Goal: Task Accomplishment & Management: Manage account settings

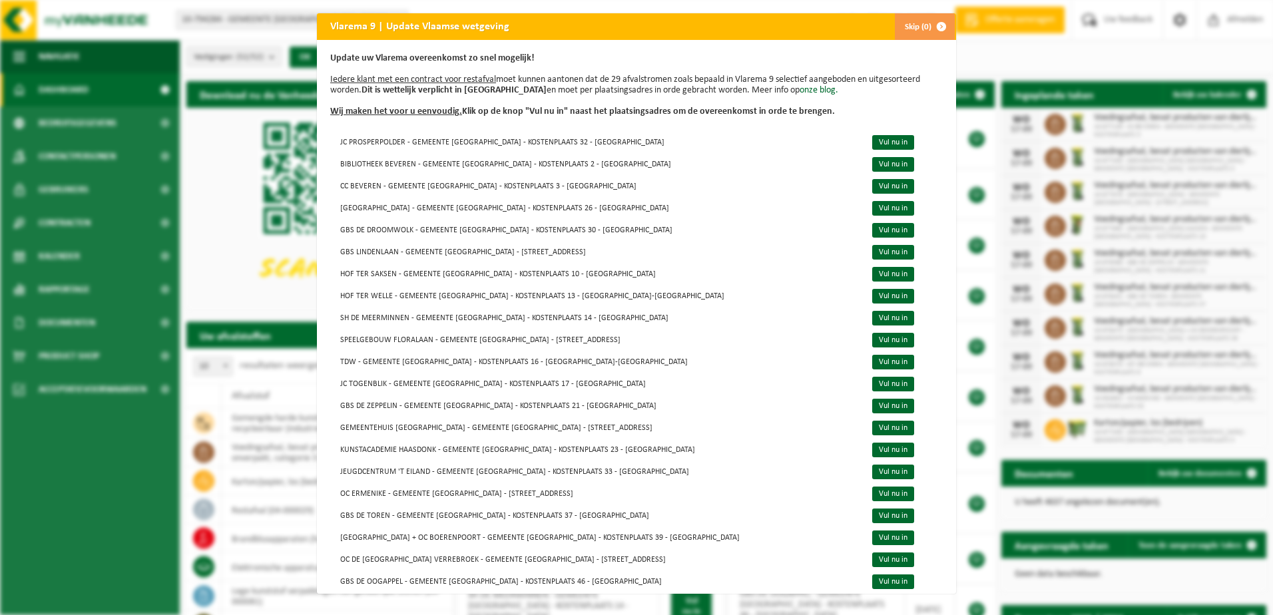
click at [274, 58] on div "Vlarema 9 | Update Vlaamse wetgeving Skip (0) Update uw Vlarema overeenkomst zo…" at bounding box center [636, 307] width 1273 height 615
click at [935, 25] on span "button" at bounding box center [941, 26] width 27 height 27
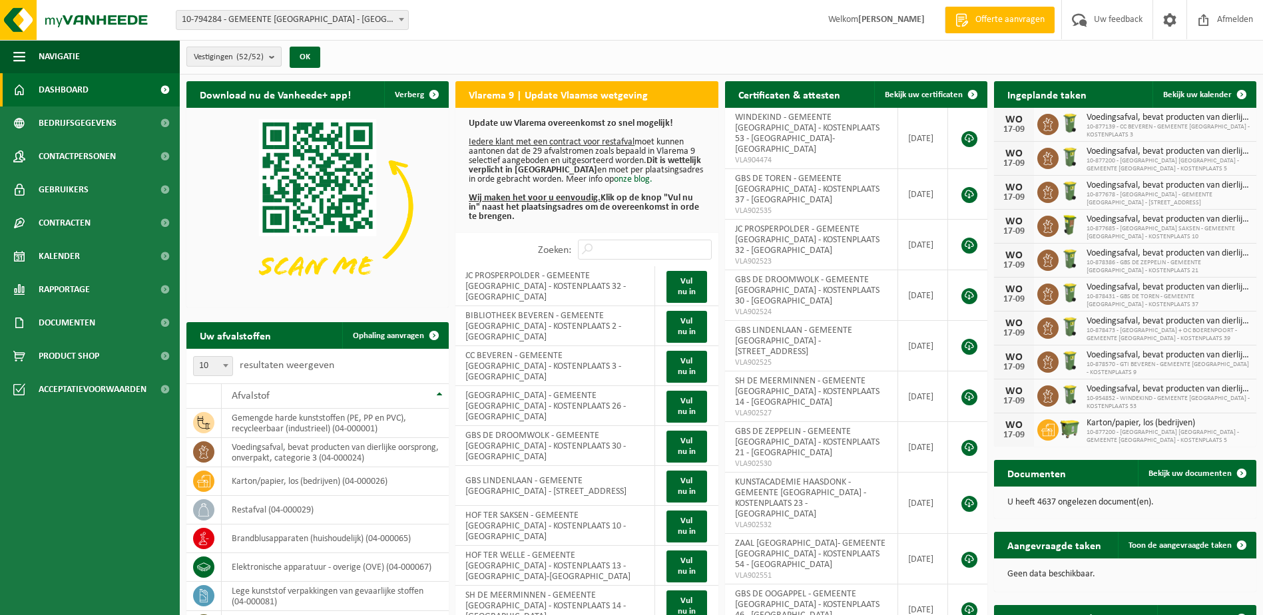
click at [275, 57] on b "submit" at bounding box center [275, 56] width 12 height 19
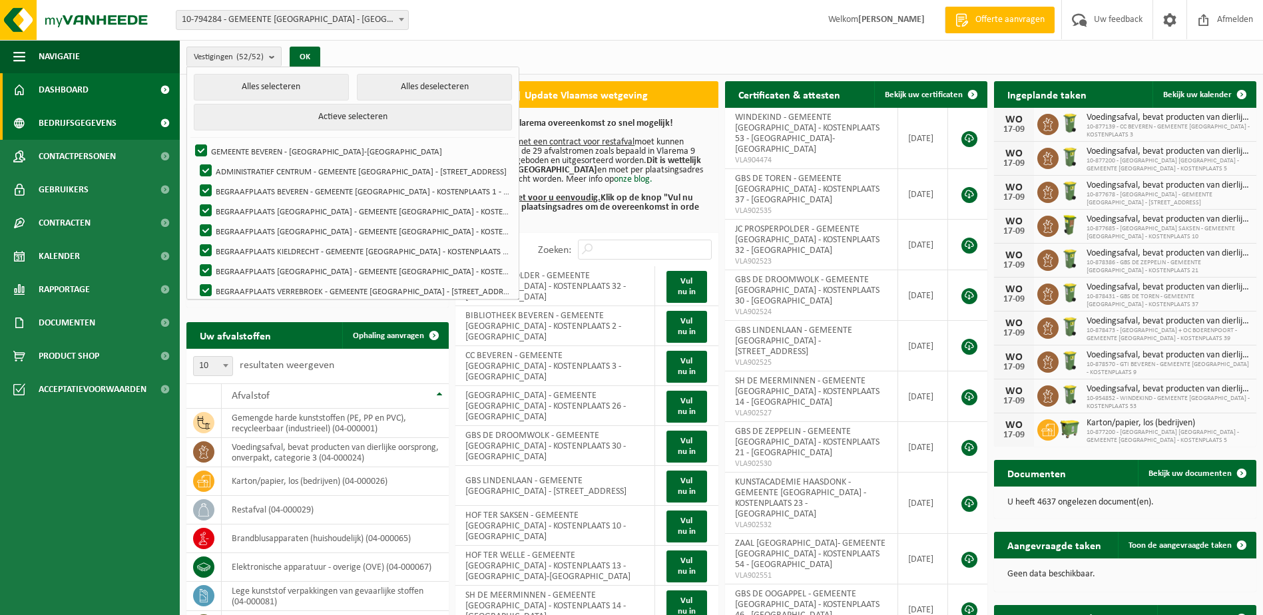
click at [87, 120] on span "Bedrijfsgegevens" at bounding box center [78, 123] width 78 height 33
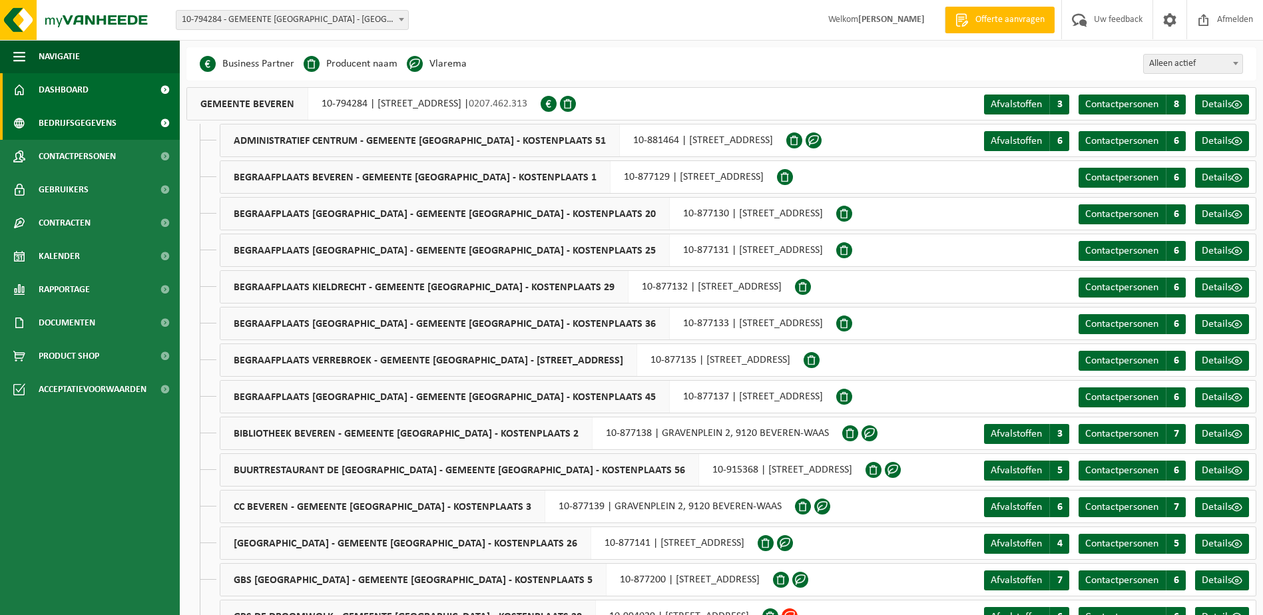
click at [83, 90] on span "Dashboard" at bounding box center [64, 89] width 50 height 33
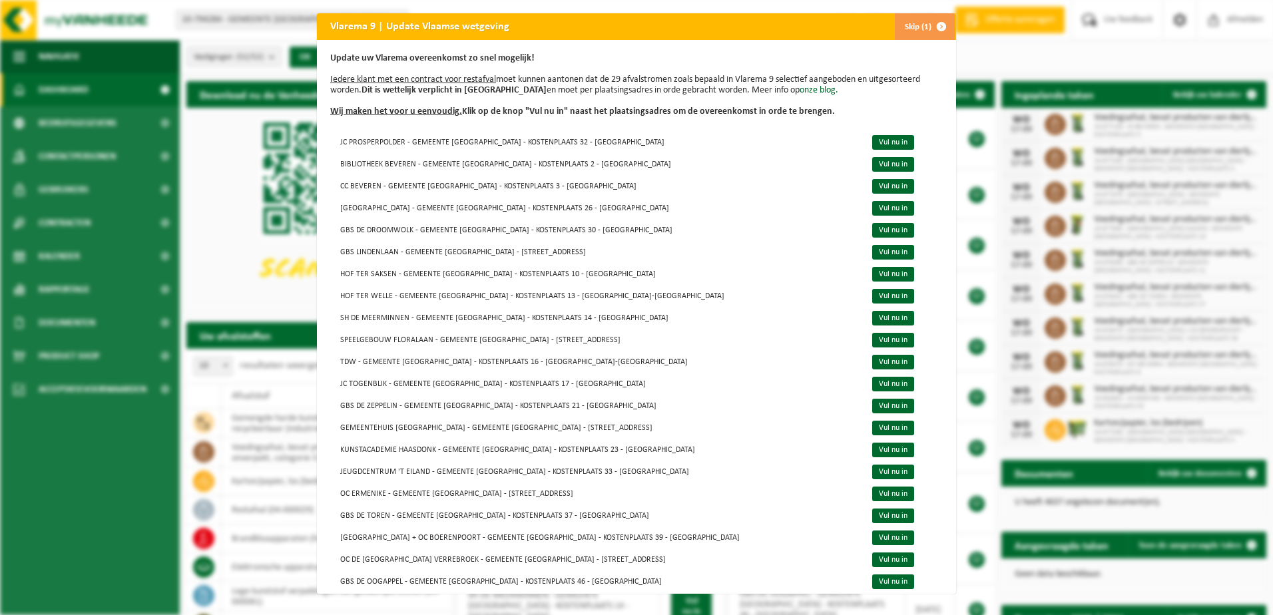
click at [938, 21] on span "button" at bounding box center [941, 26] width 27 height 27
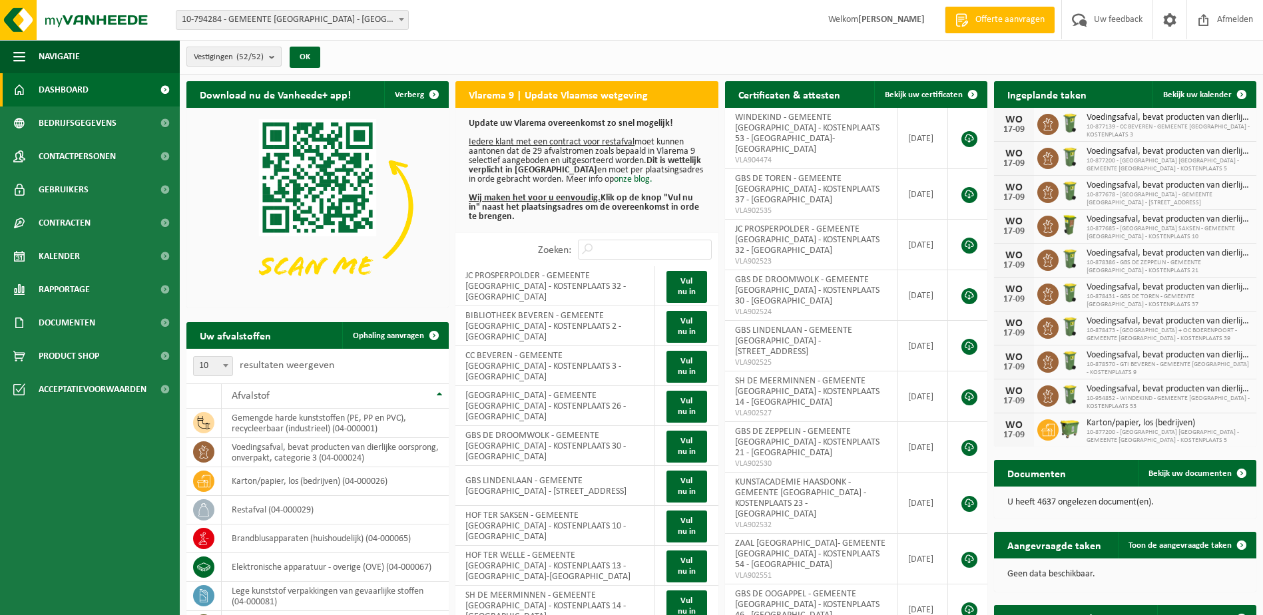
click at [276, 55] on b "submit" at bounding box center [275, 56] width 12 height 19
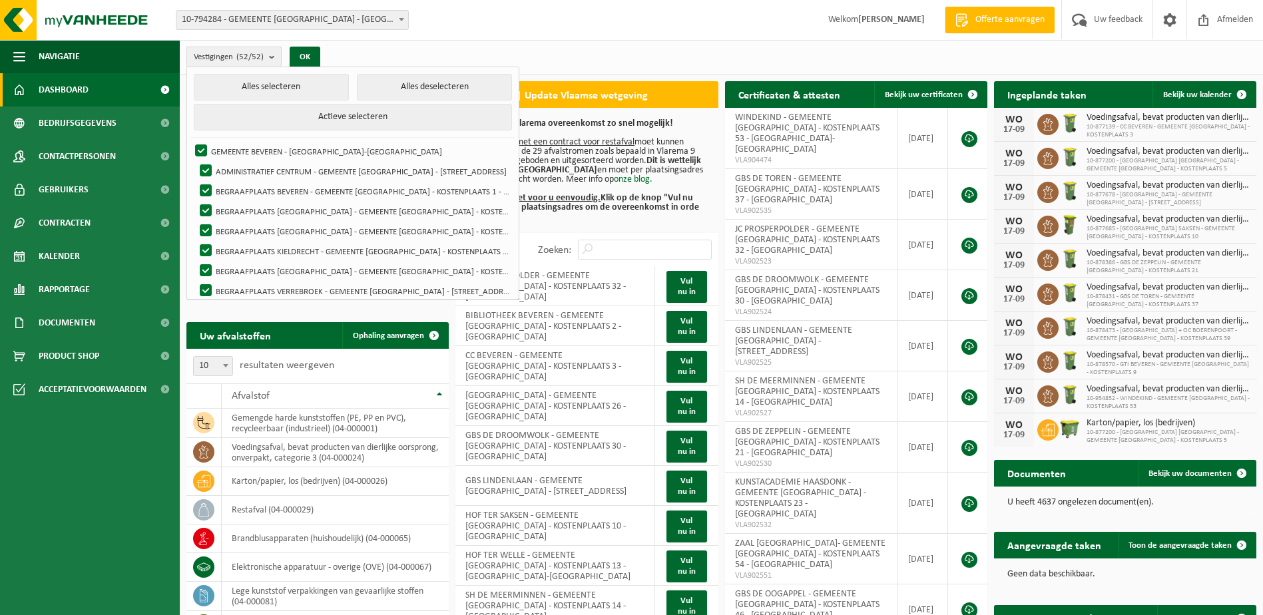
click at [275, 56] on b "submit" at bounding box center [275, 56] width 12 height 19
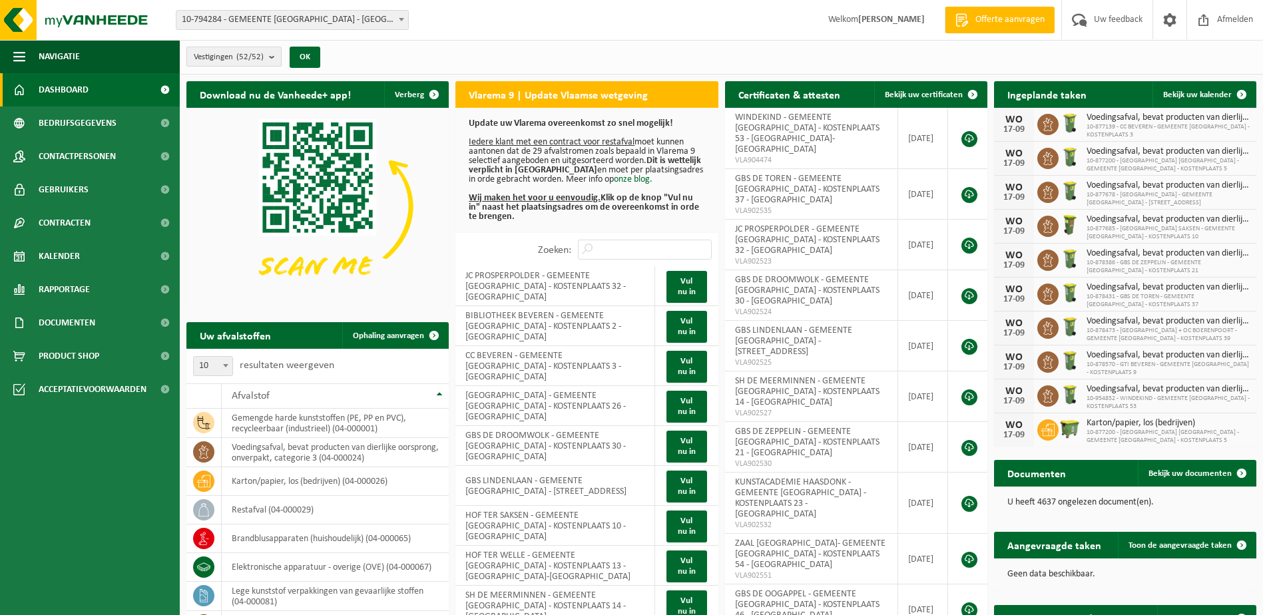
click at [275, 56] on b "submit" at bounding box center [275, 56] width 12 height 19
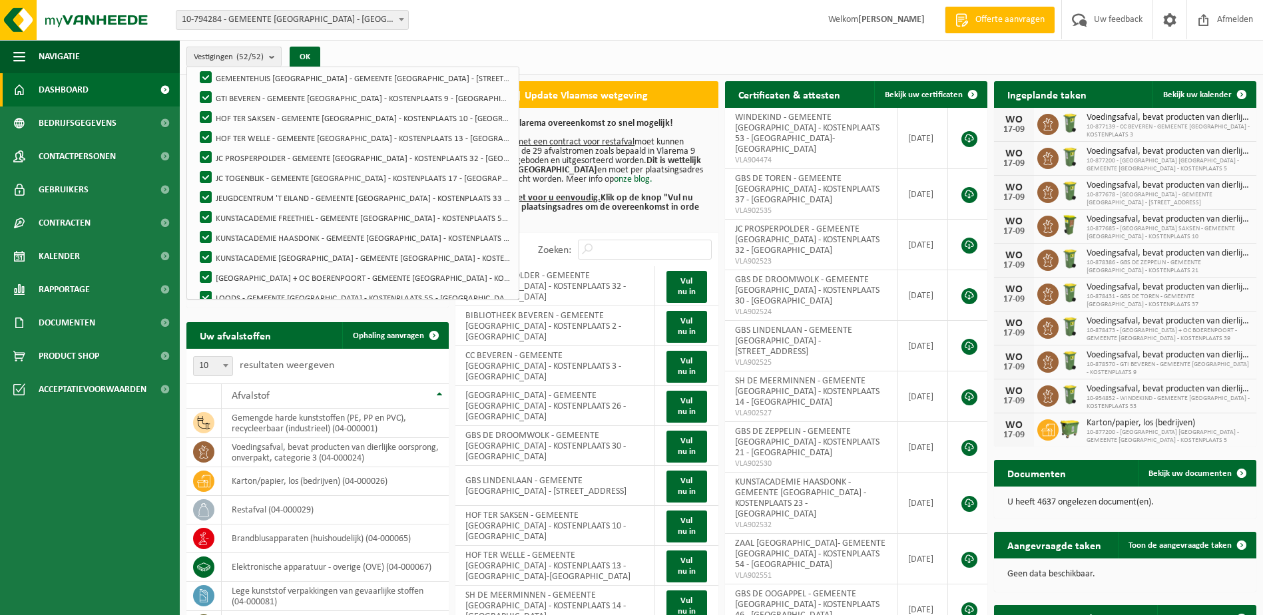
scroll to position [599, 0]
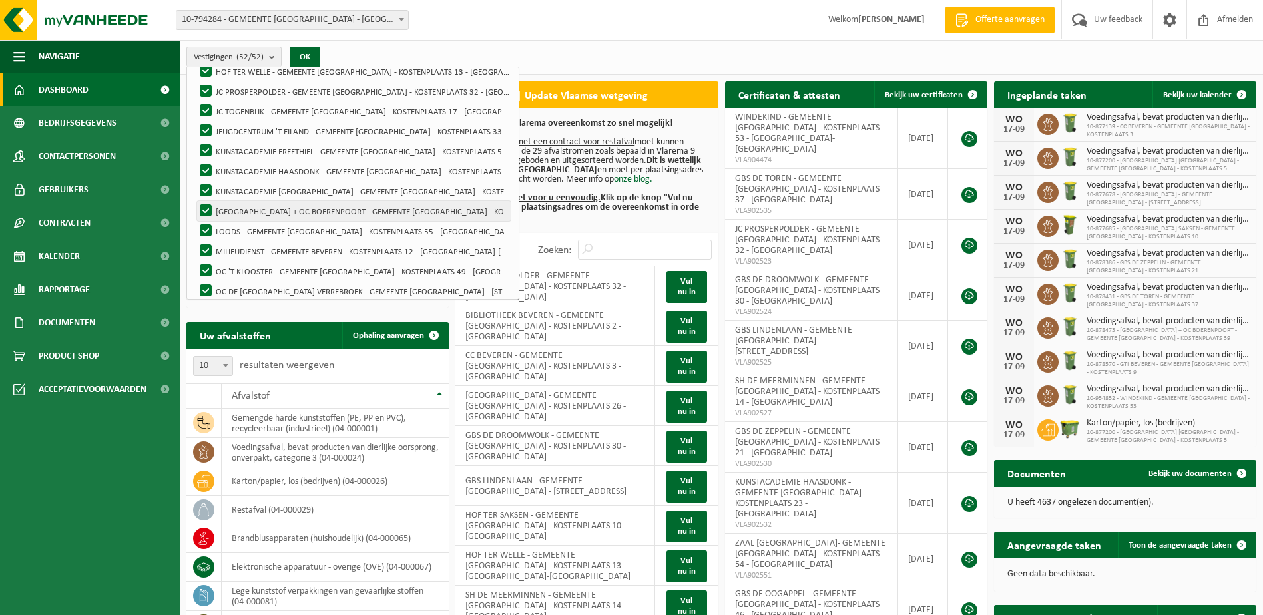
click at [449, 207] on label "[GEOGRAPHIC_DATA] + OC BOERENPOORT - GEMEENTE [GEOGRAPHIC_DATA] - KOSTENPLAATS …" at bounding box center [354, 211] width 314 height 20
click at [195, 201] on input "[GEOGRAPHIC_DATA] + OC BOERENPOORT - GEMEENTE [GEOGRAPHIC_DATA] - KOSTENPLAATS …" at bounding box center [194, 200] width 1 height 1
click at [206, 206] on label "[GEOGRAPHIC_DATA] + OC BOERENPOORT - GEMEENTE [GEOGRAPHIC_DATA] - KOSTENPLAATS …" at bounding box center [354, 211] width 314 height 20
click at [195, 201] on input "[GEOGRAPHIC_DATA] + OC BOERENPOORT - GEMEENTE [GEOGRAPHIC_DATA] - KOSTENPLAATS …" at bounding box center [194, 200] width 1 height 1
checkbox input "true"
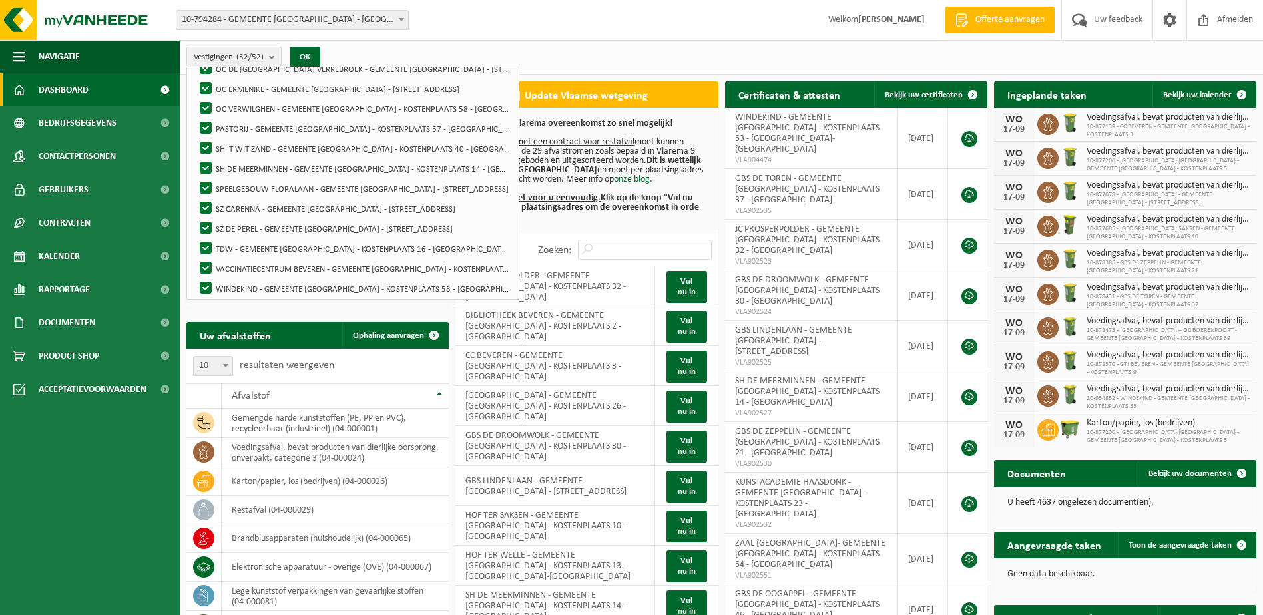
scroll to position [820, 0]
